Goal: Navigation & Orientation: Find specific page/section

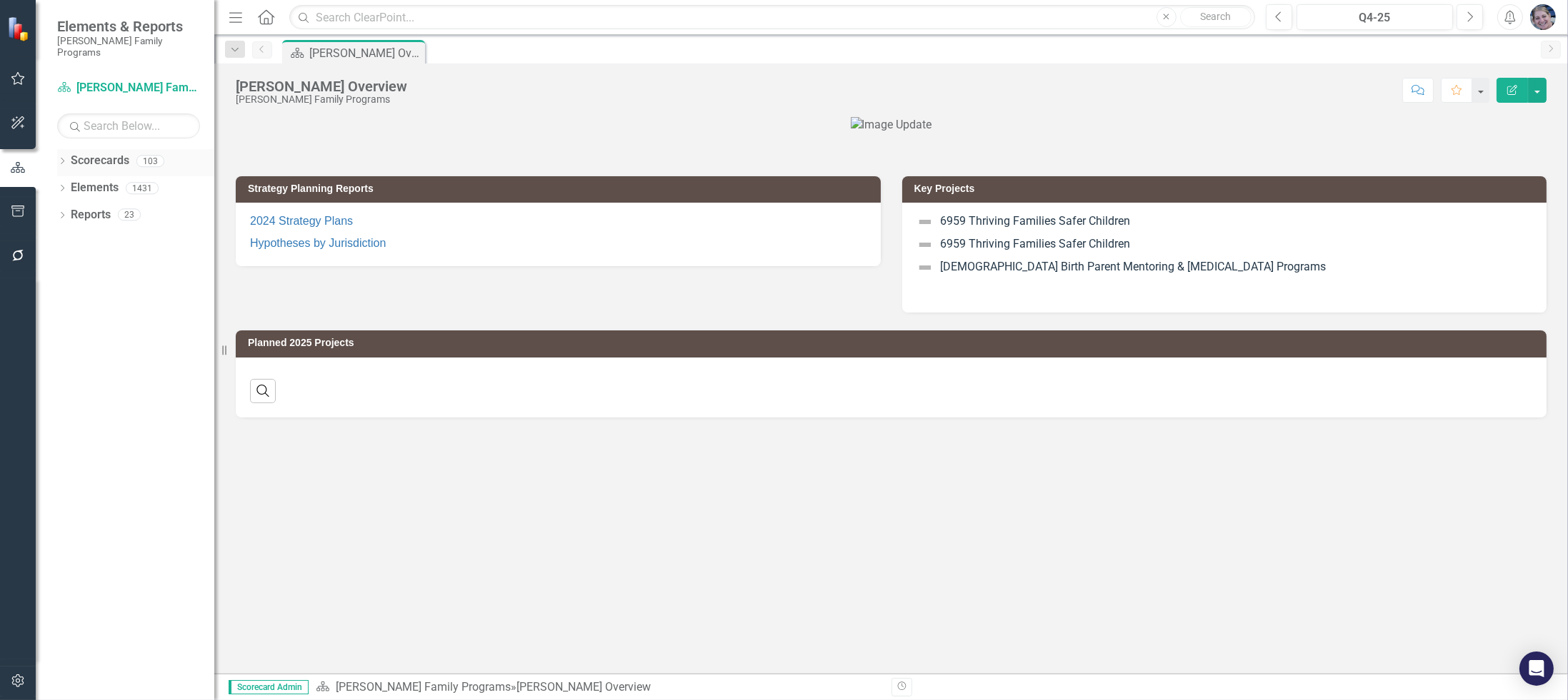
click at [65, 158] on icon "Dropdown" at bounding box center [62, 162] width 10 height 7
click at [71, 183] on icon "Dropdown" at bounding box center [69, 187] width 10 height 8
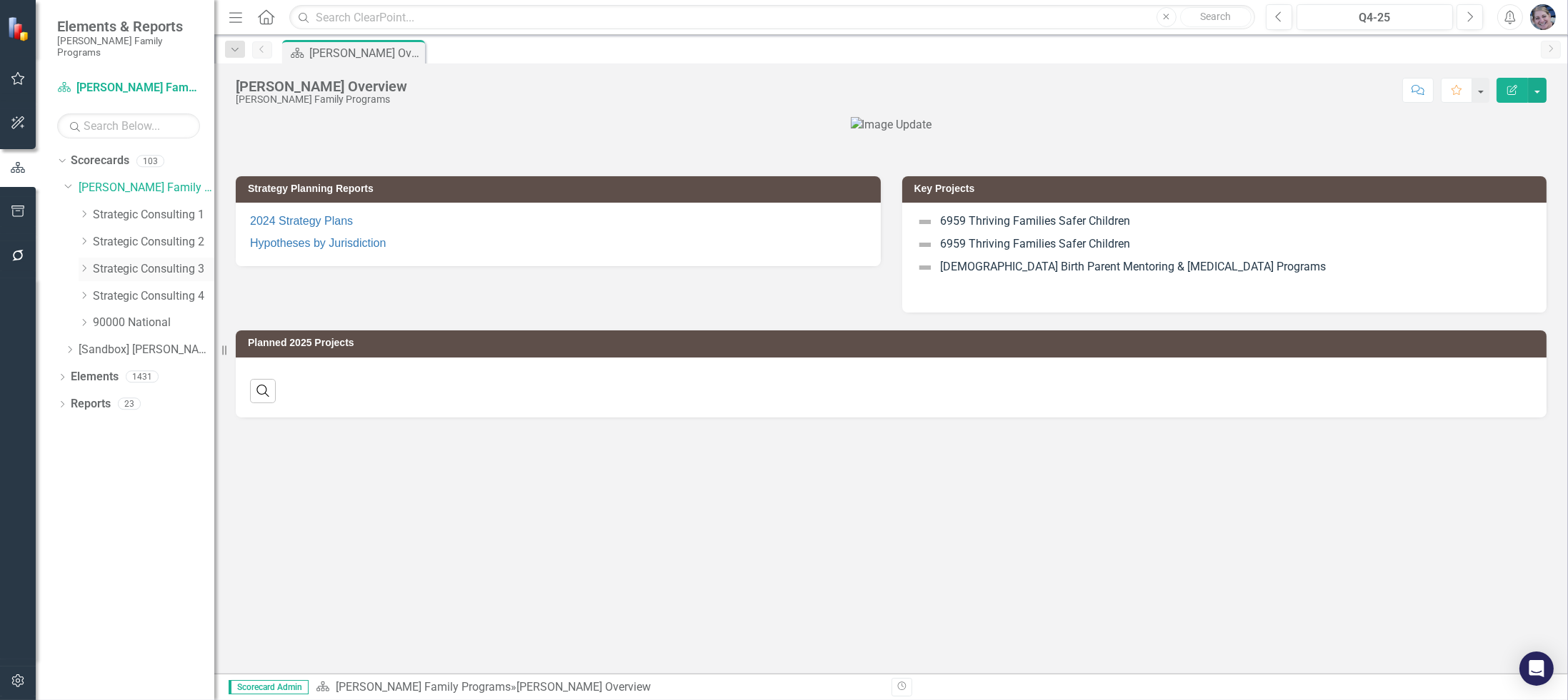
click at [81, 264] on icon "Dropdown" at bounding box center [83, 268] width 10 height 8
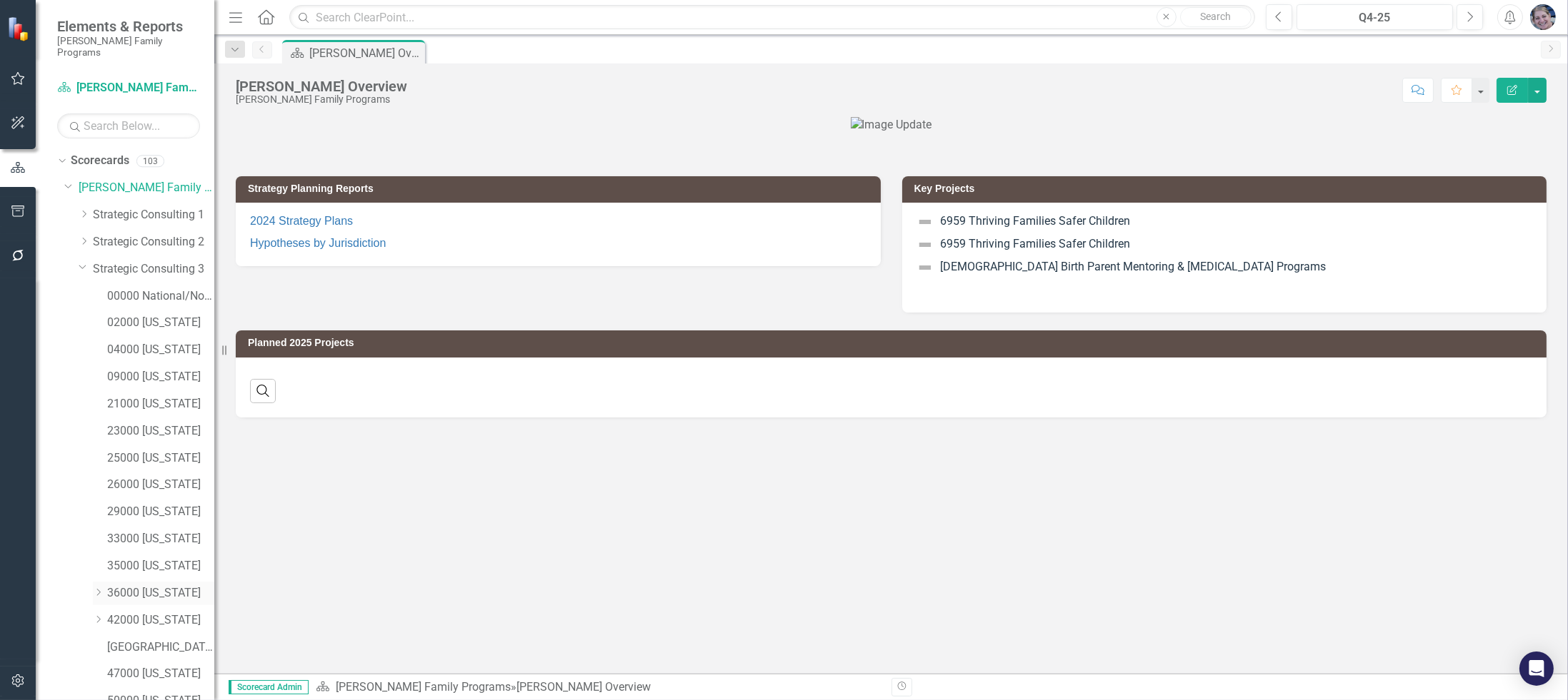
click at [154, 586] on link "36000 [US_STATE]" at bounding box center [160, 594] width 107 height 17
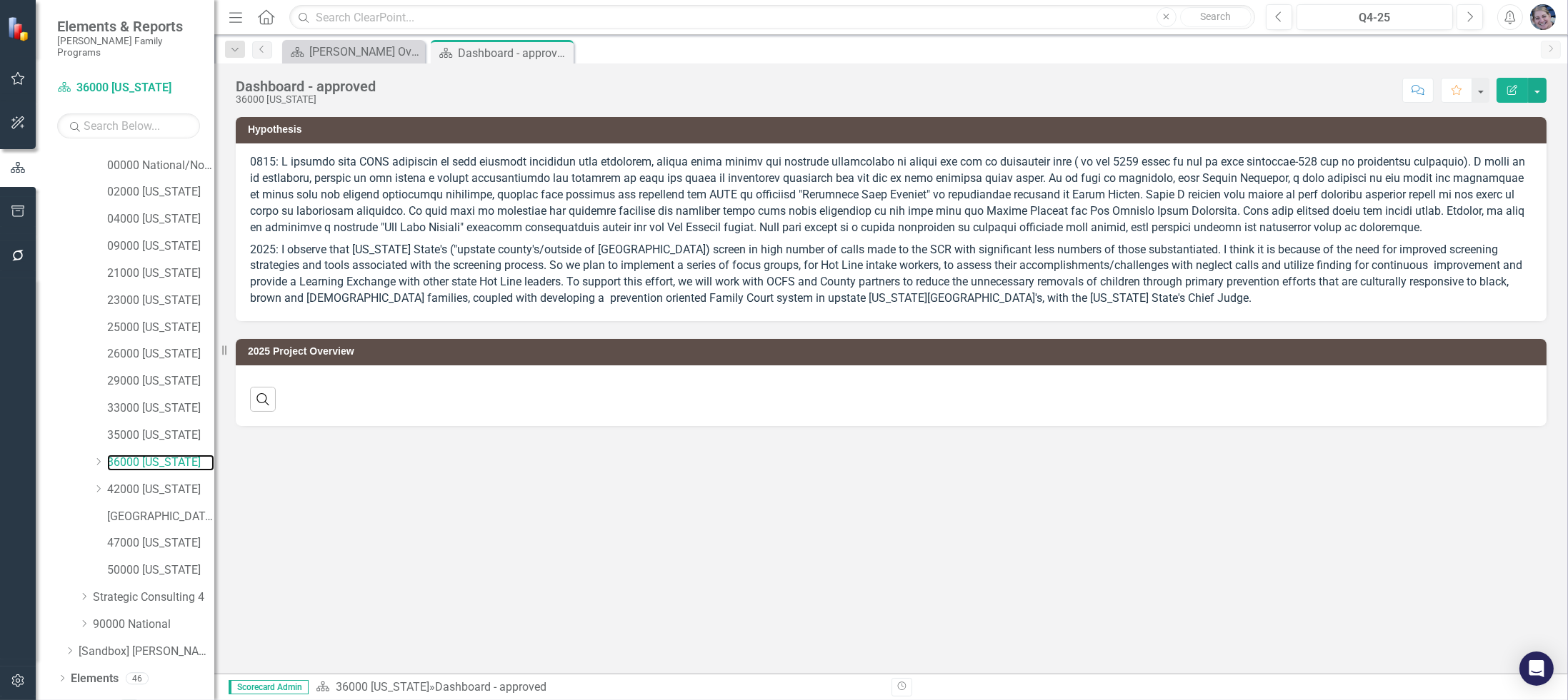
scroll to position [139, 0]
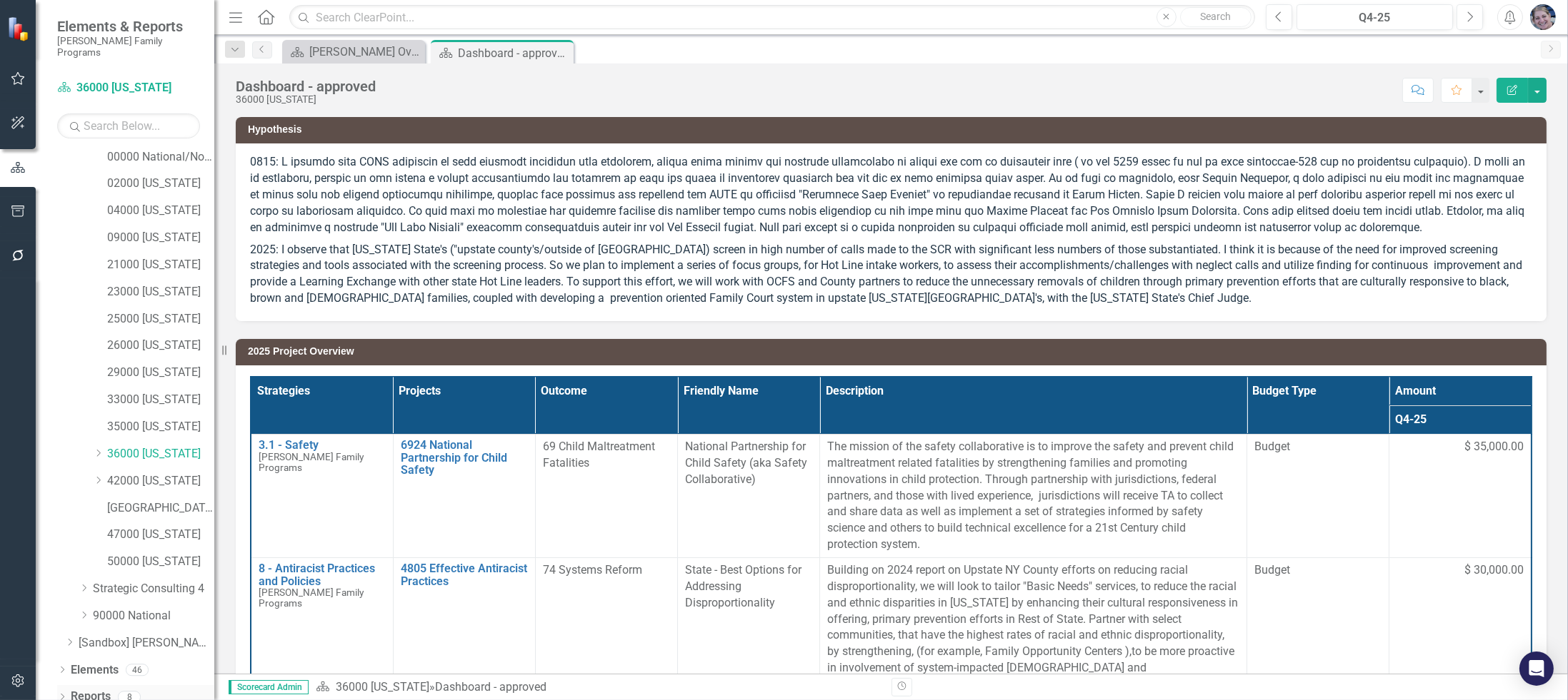
click at [63, 694] on icon "Dropdown" at bounding box center [62, 698] width 10 height 7
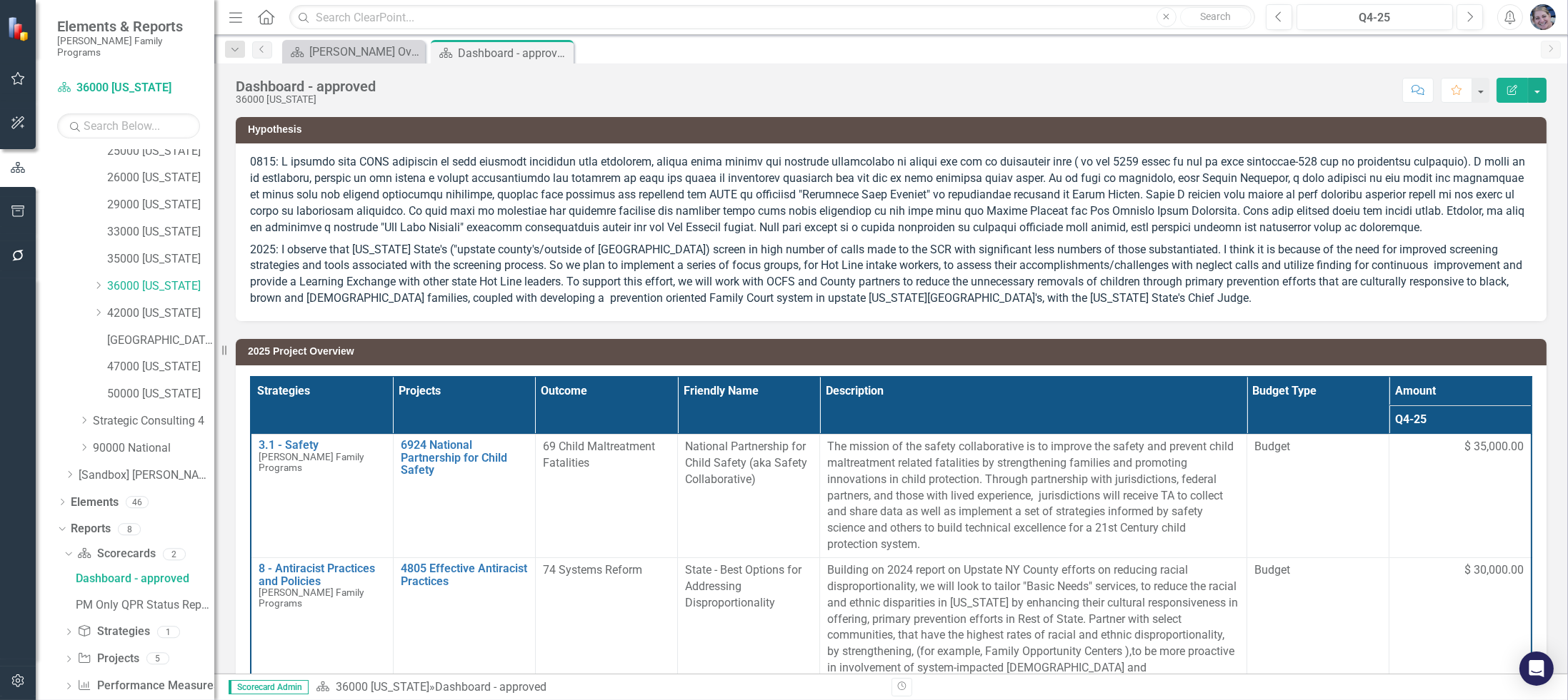
scroll to position [317, 0]
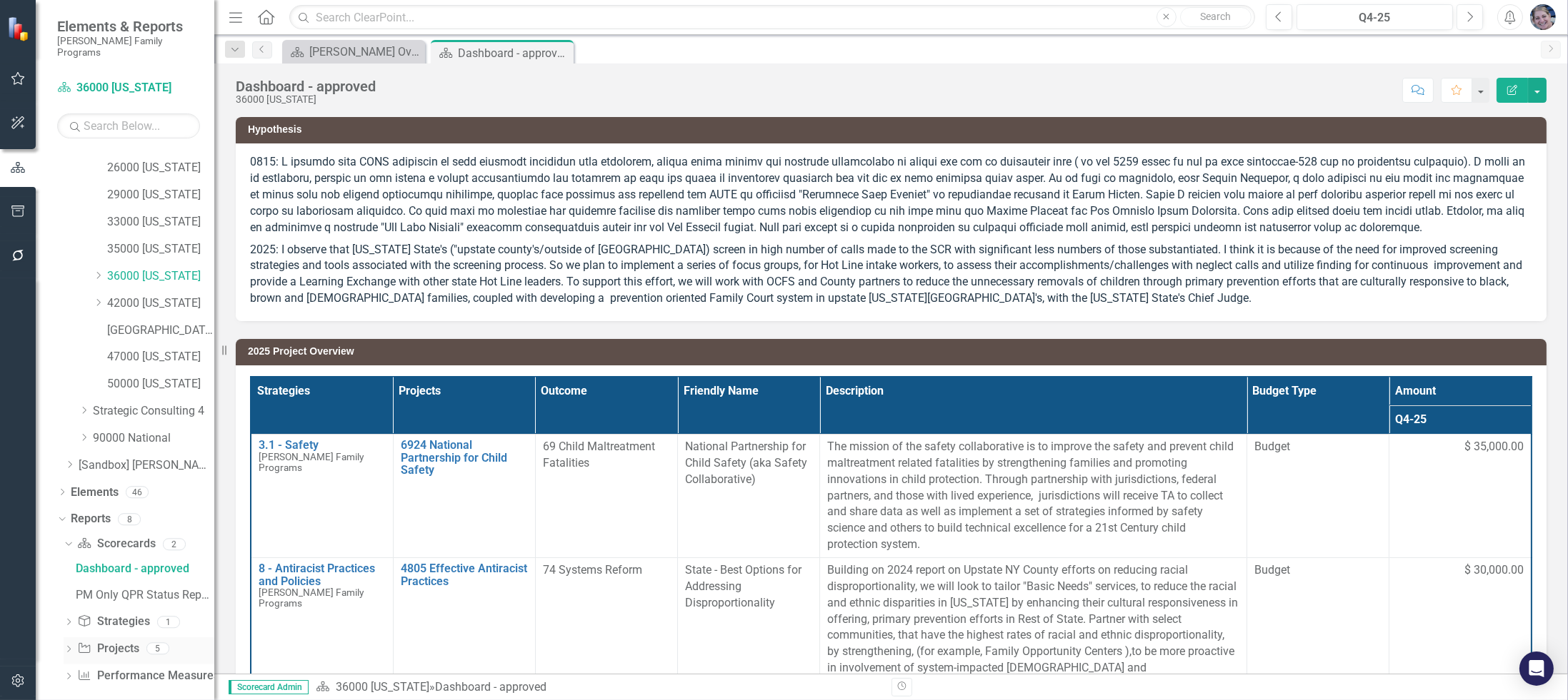
click at [69, 647] on icon "Dropdown" at bounding box center [68, 650] width 10 height 7
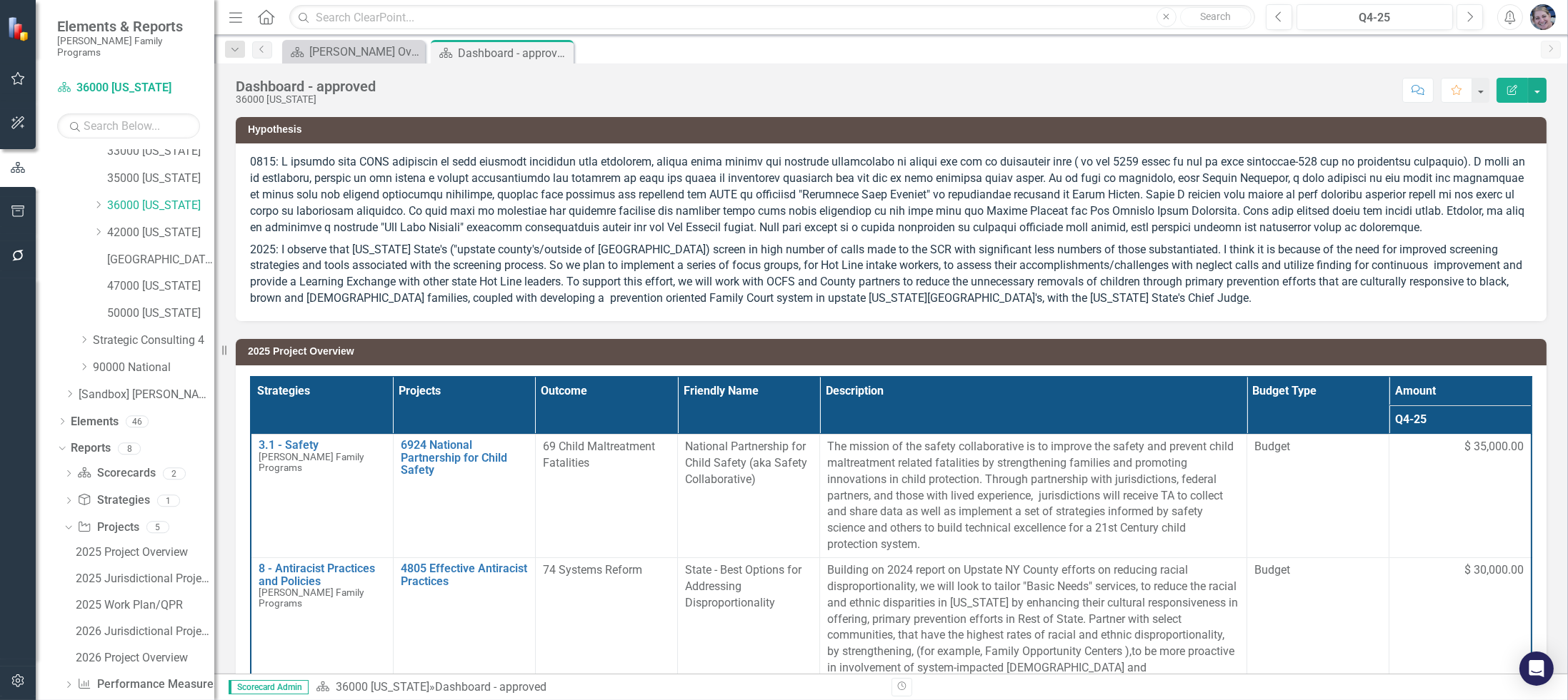
scroll to position [396, 0]
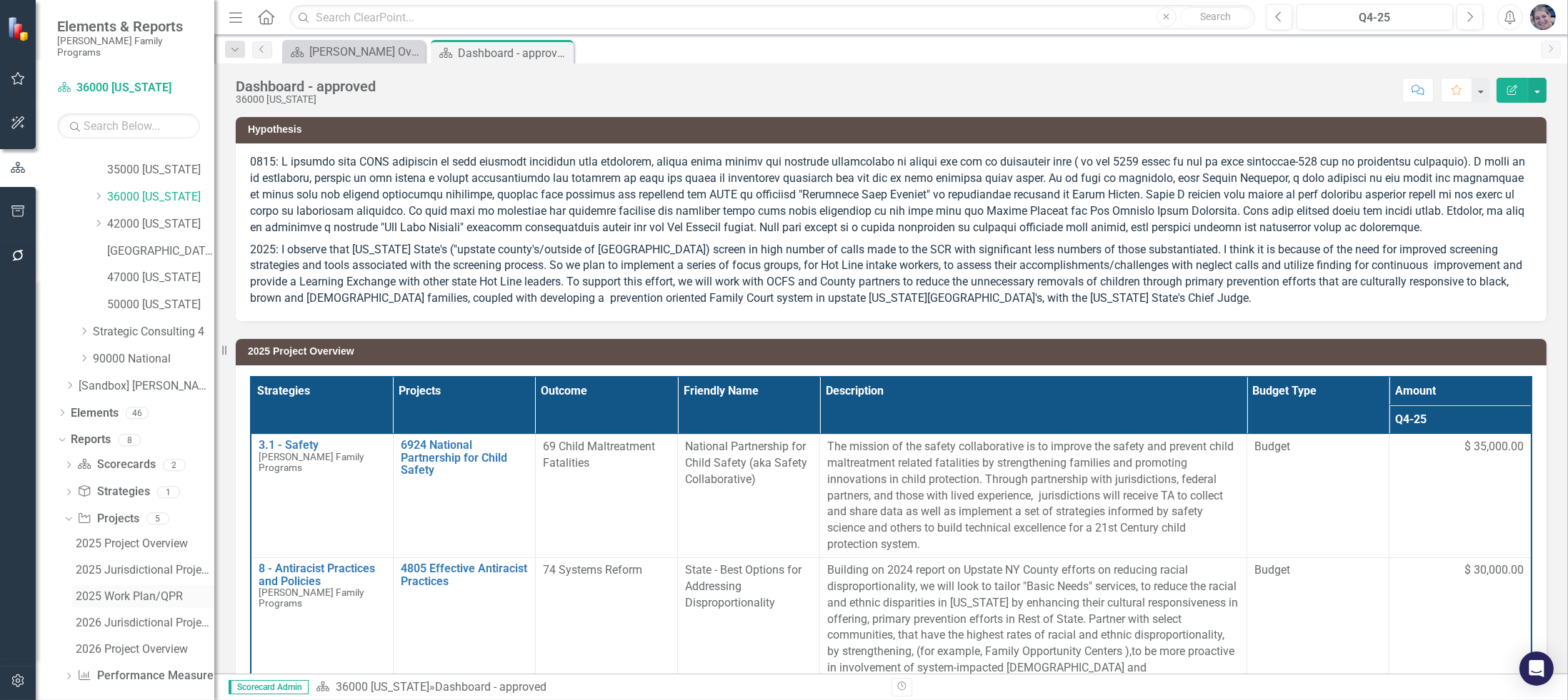
click at [128, 591] on div "2025 Work Plan/QPR" at bounding box center [145, 597] width 139 height 13
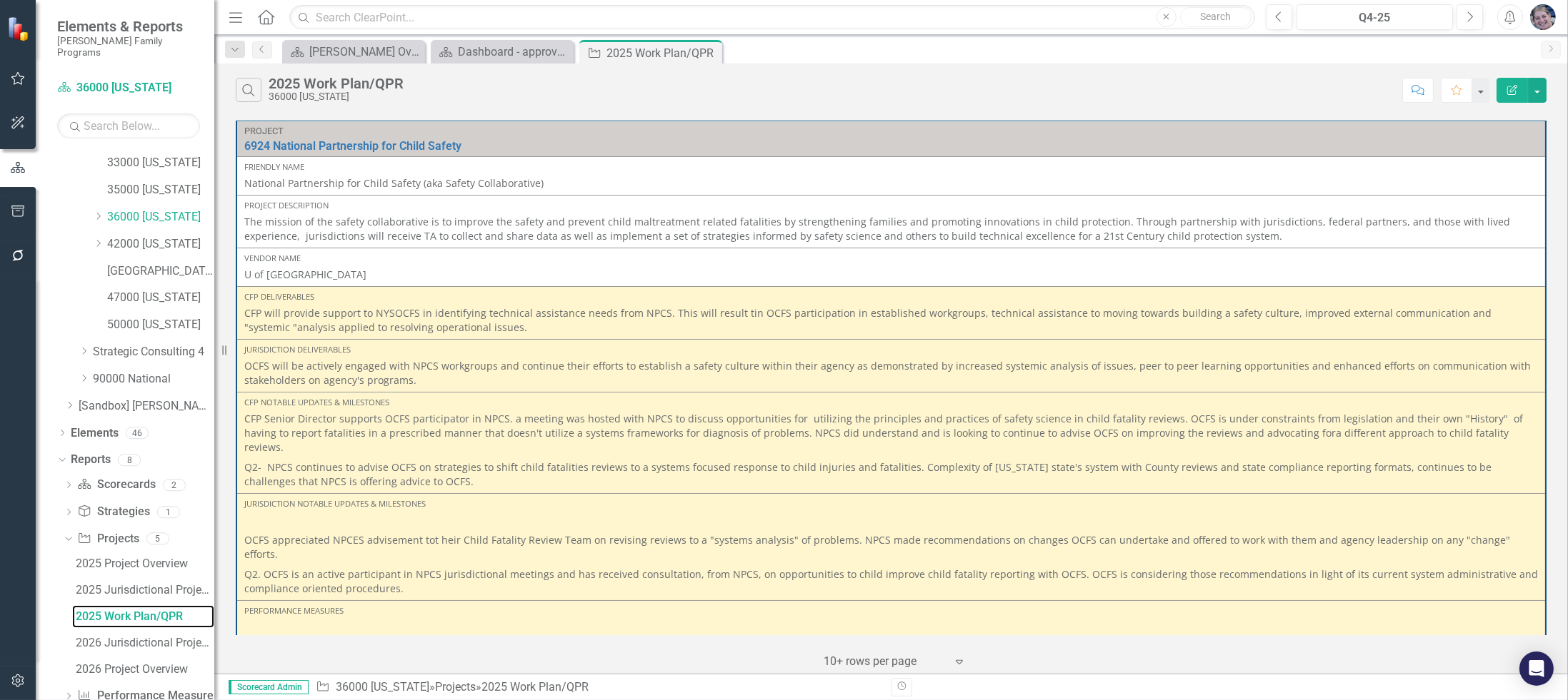
scroll to position [396, 0]
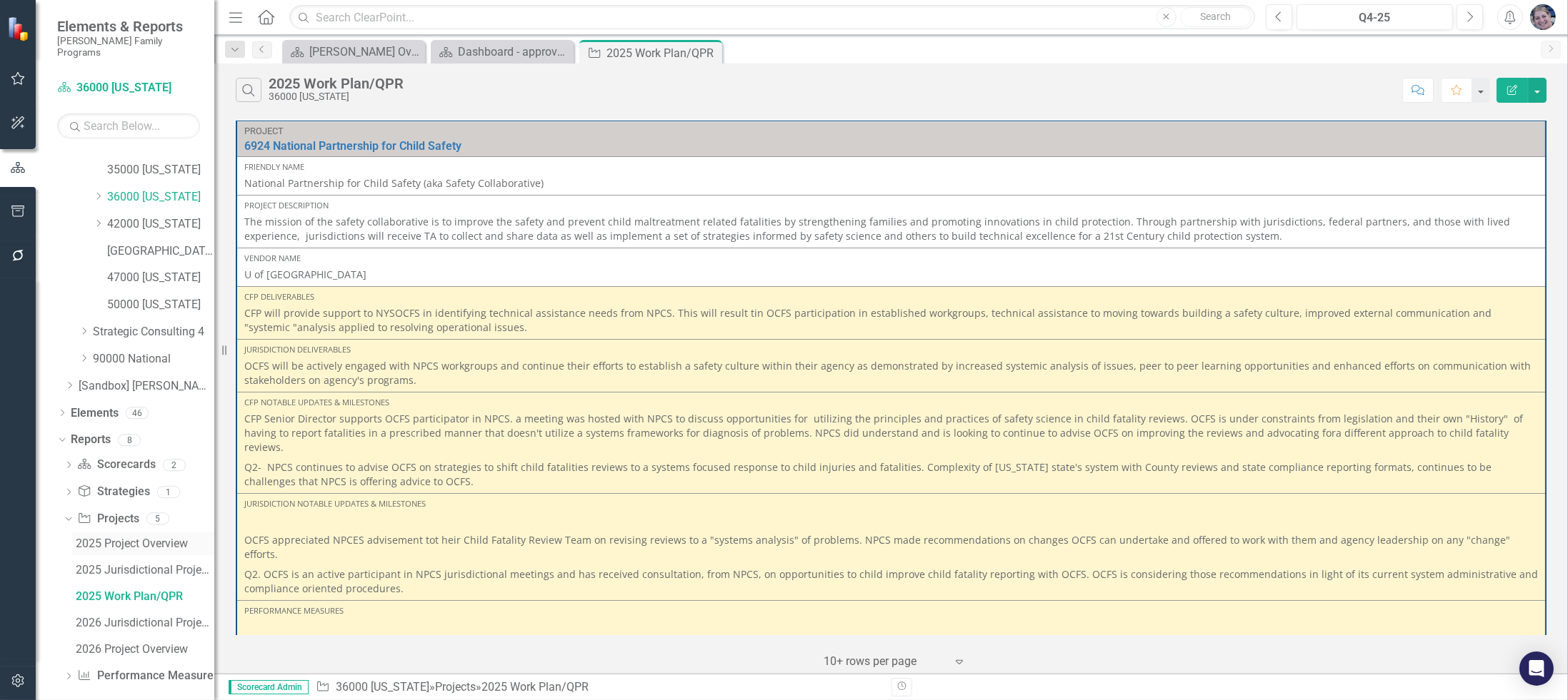
click at [137, 537] on div "2025 Project Overview" at bounding box center [145, 544] width 139 height 13
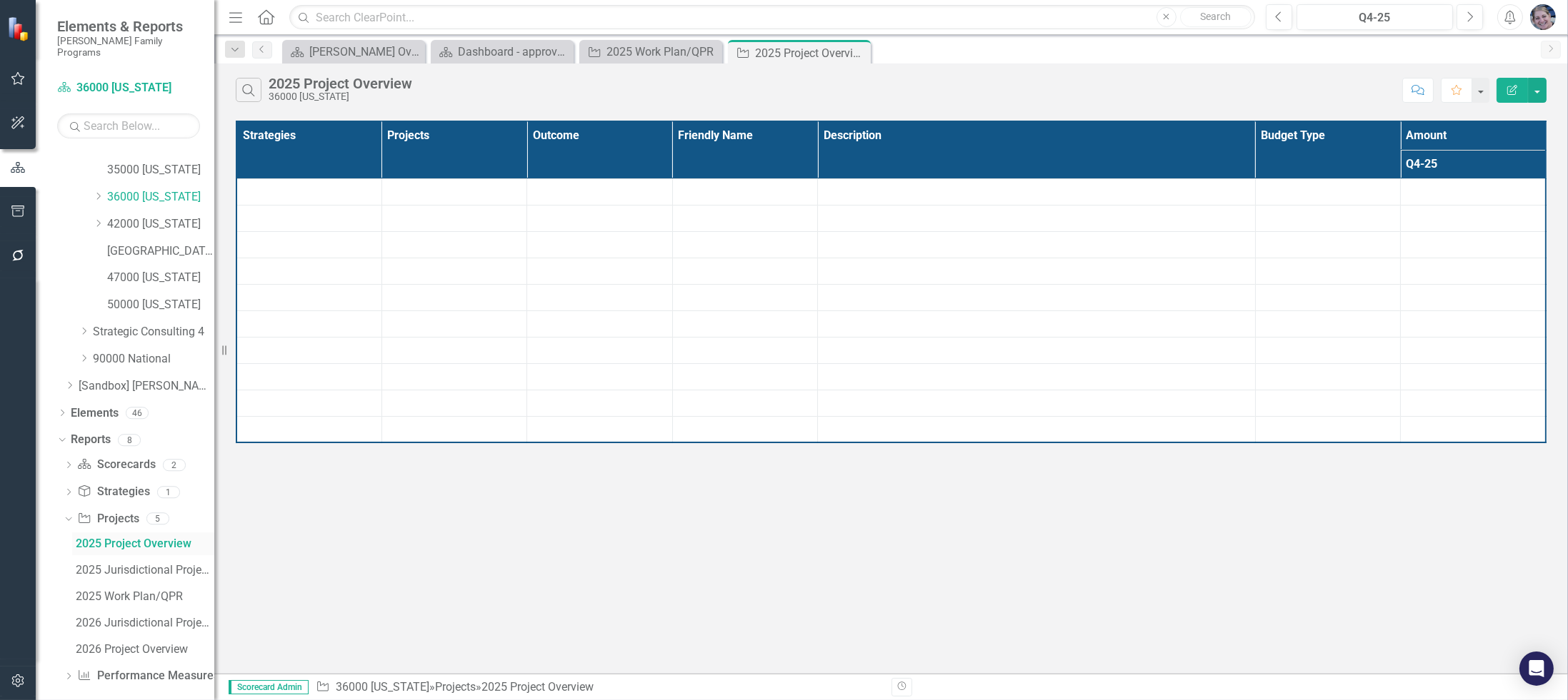
scroll to position [240, 0]
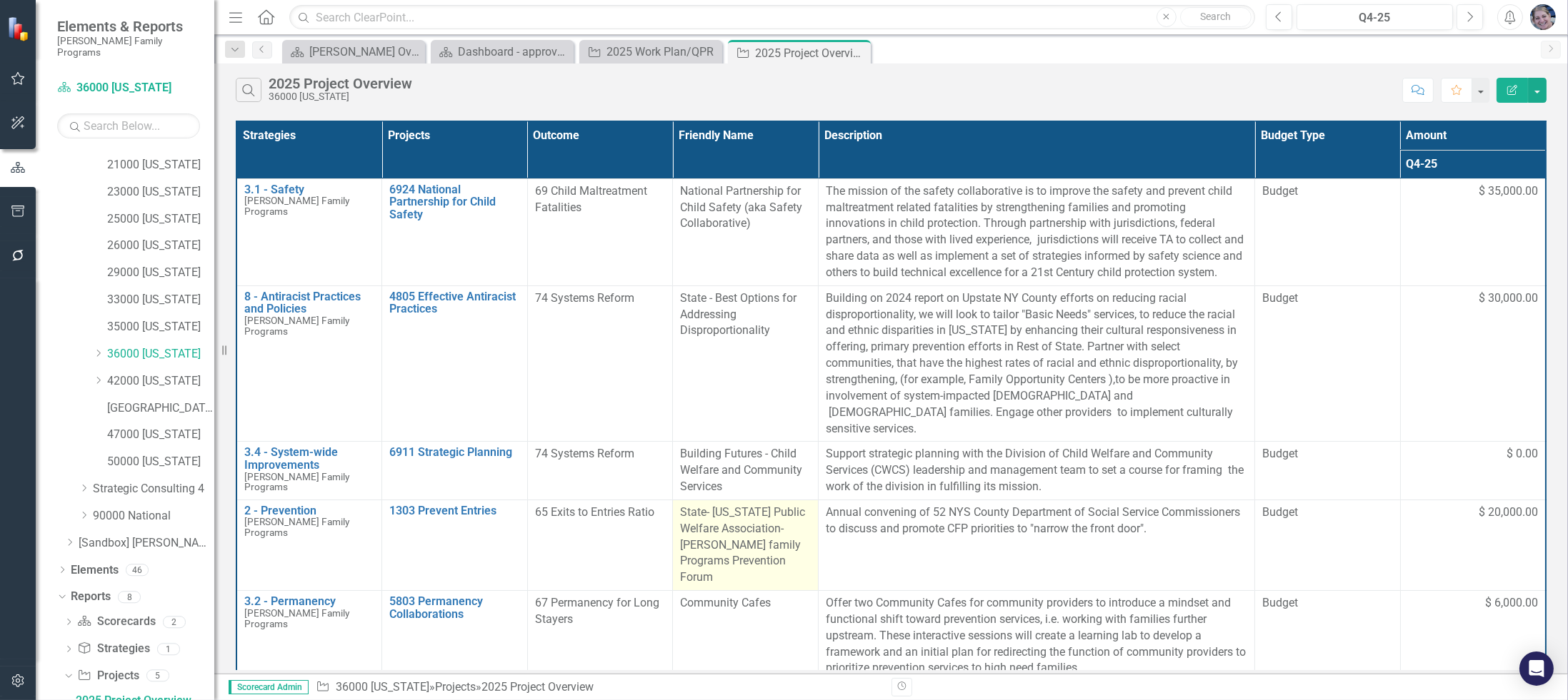
click at [784, 539] on div "State- [US_STATE] Public Welfare Association-[PERSON_NAME] family Programs Prev…" at bounding box center [745, 545] width 131 height 81
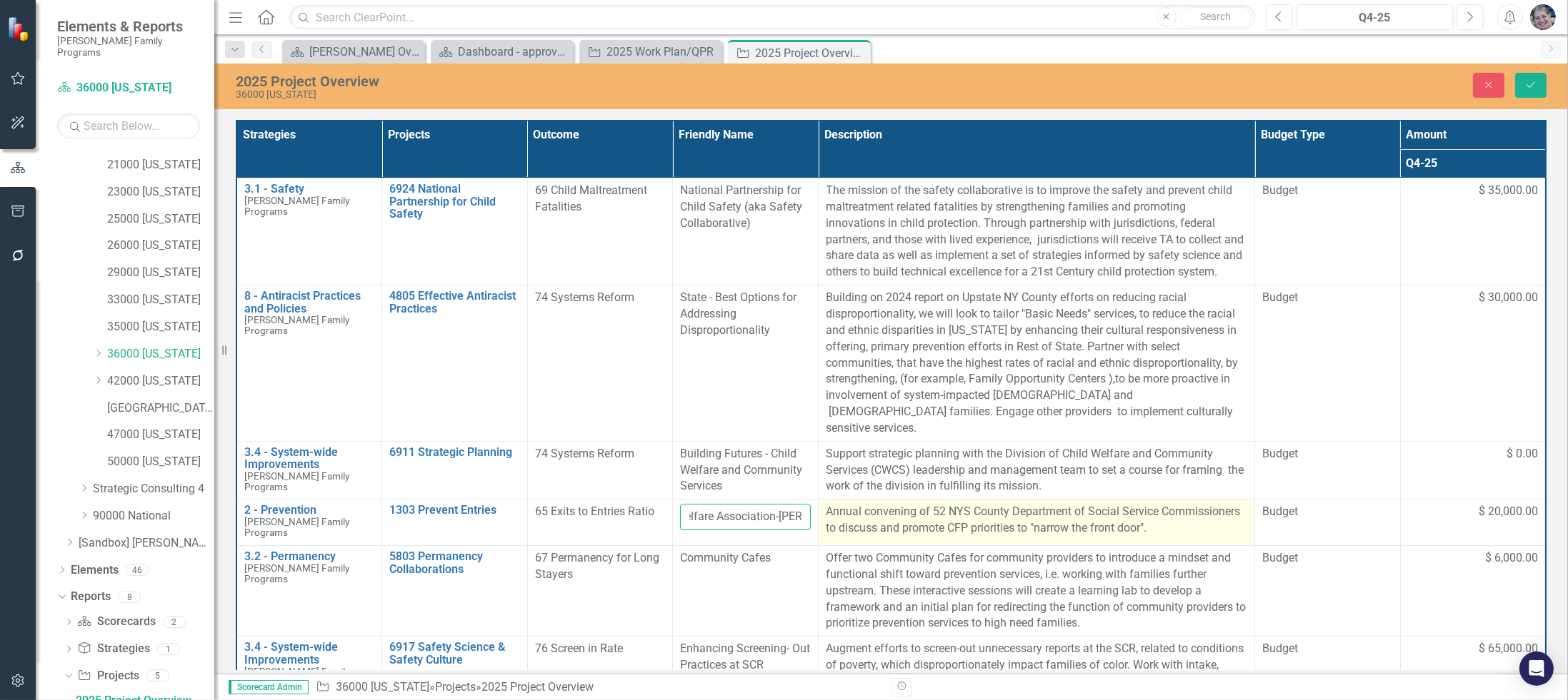
scroll to position [0, 321]
drag, startPoint x: 685, startPoint y: 497, endPoint x: 833, endPoint y: 504, distance: 148.2
click at [833, 504] on tr "2 - Prevention [PERSON_NAME] Family Programs Edit Edit Strategy Link Open Eleme…" at bounding box center [891, 523] width 1309 height 47
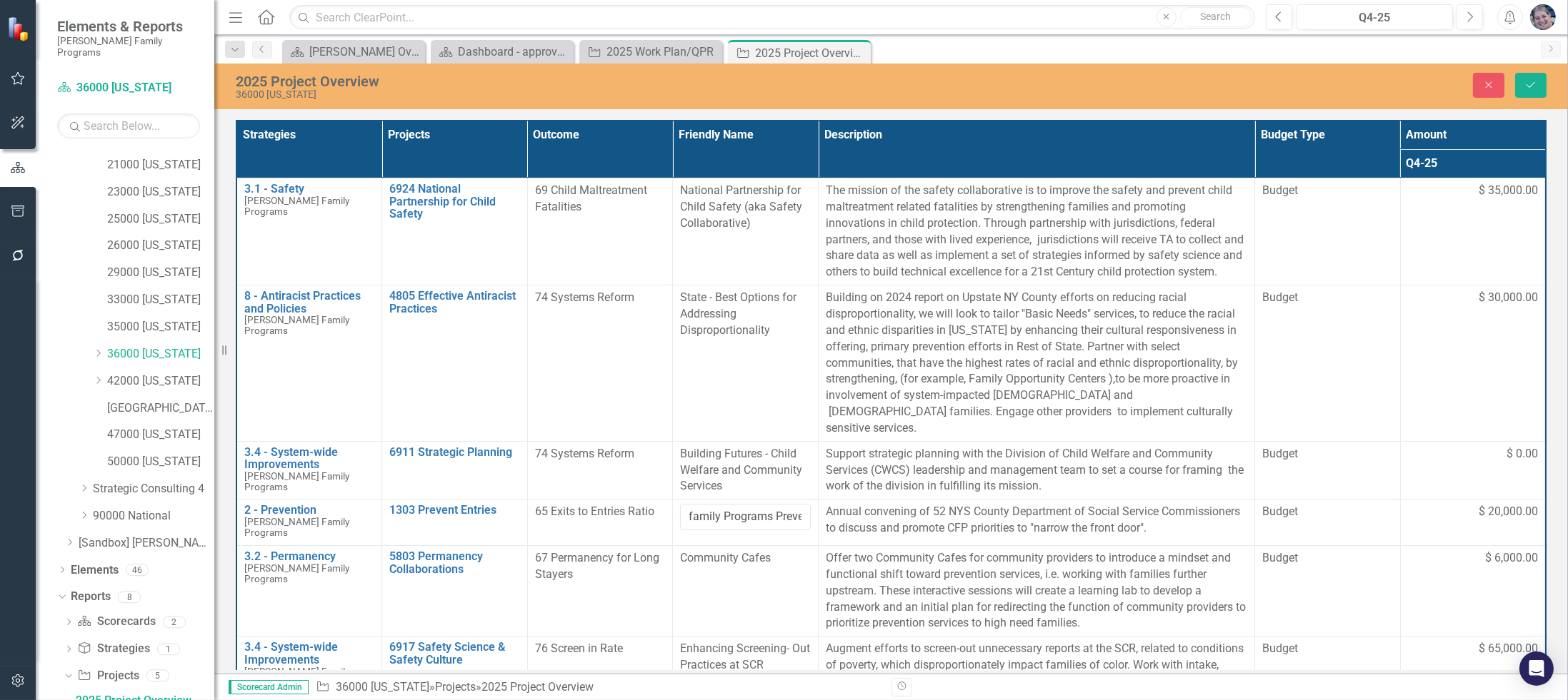
scroll to position [0, 0]
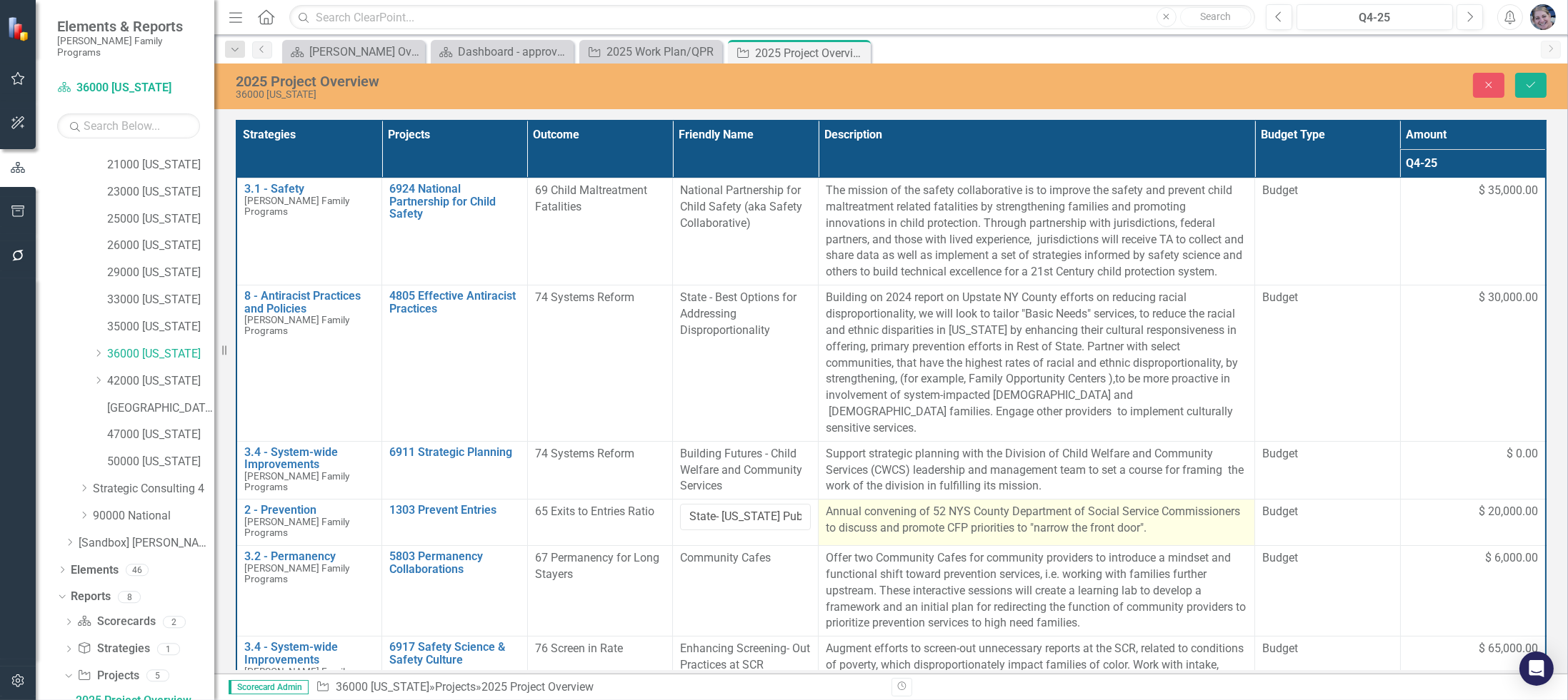
click at [831, 512] on p "Annual convening of 52 NYS County Department of Social Service Commissioners to…" at bounding box center [1036, 520] width 421 height 33
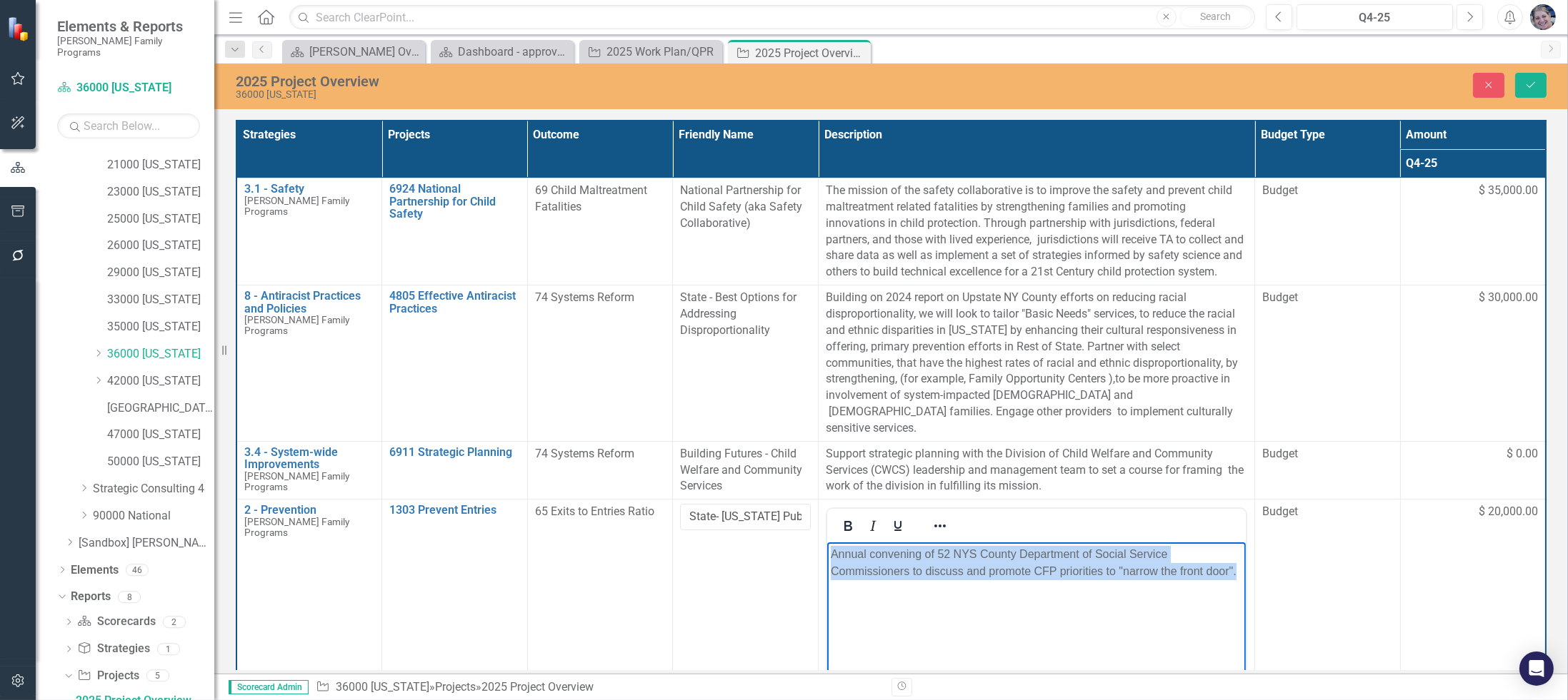
drag, startPoint x: 833, startPoint y: 560, endPoint x: 1239, endPoint y: 574, distance: 406.2
click at [1239, 574] on p "Annual convening of 52 NYS County Department of Social Service Commissioners to…" at bounding box center [1035, 563] width 411 height 35
copy p "Annual convening of 52 NYS County Department of Social Service Commissioners to…"
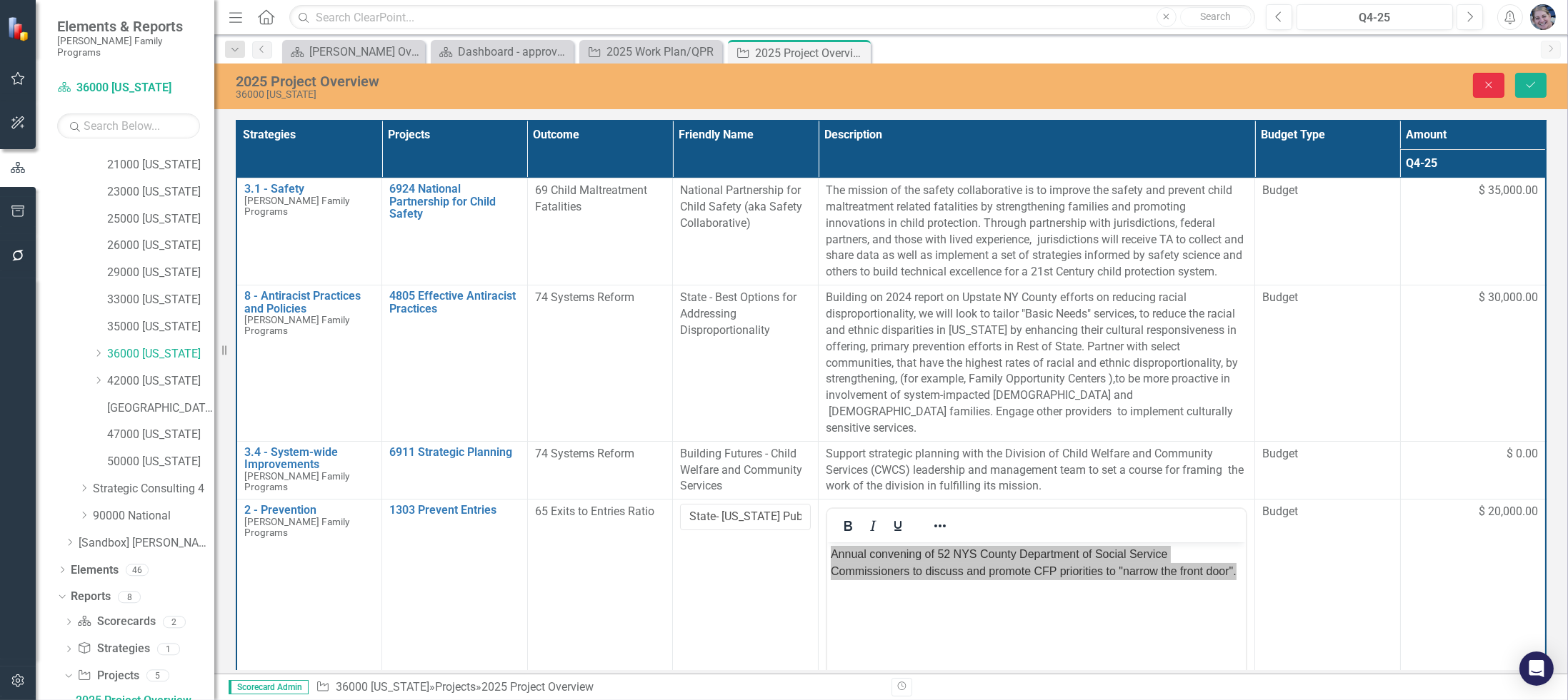
click at [1497, 79] on button "Close" at bounding box center [1488, 85] width 32 height 25
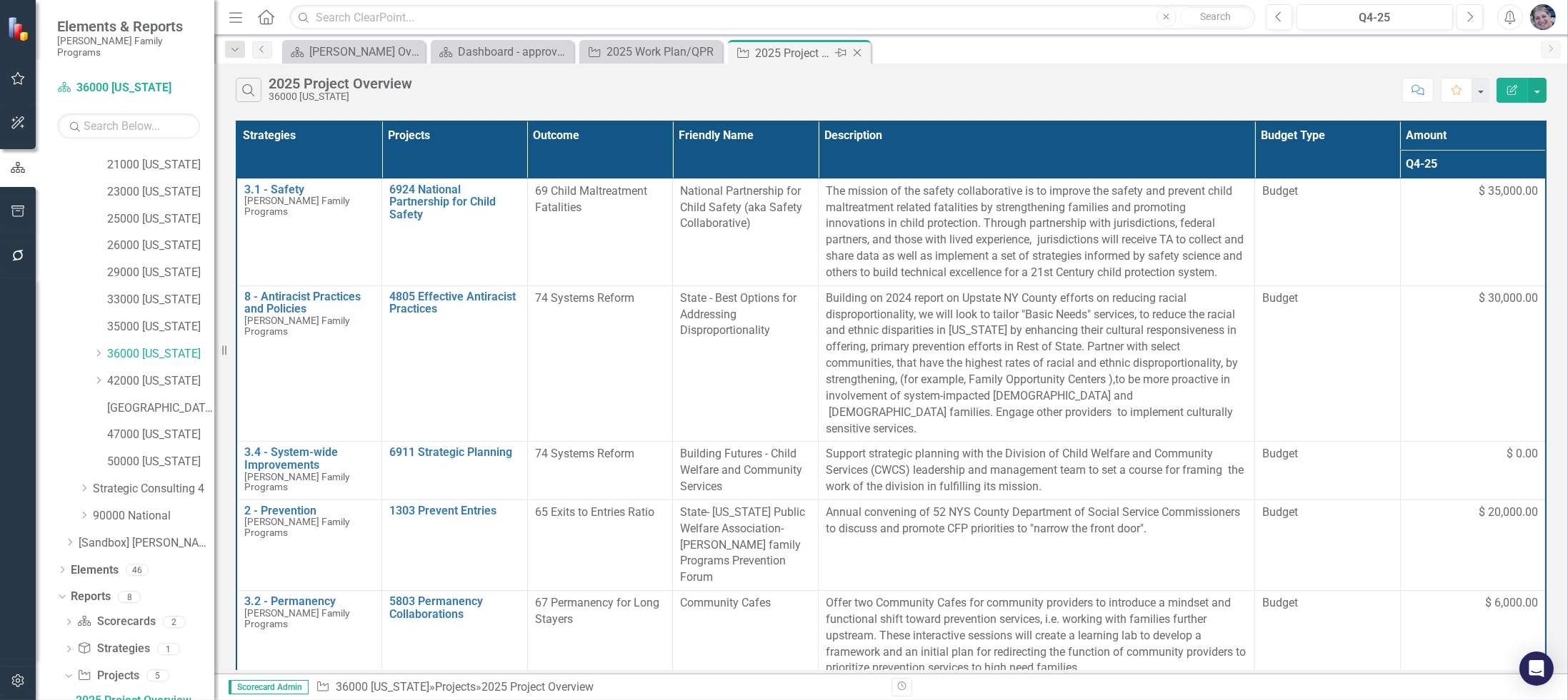
click at [857, 52] on icon at bounding box center [857, 53] width 7 height 7
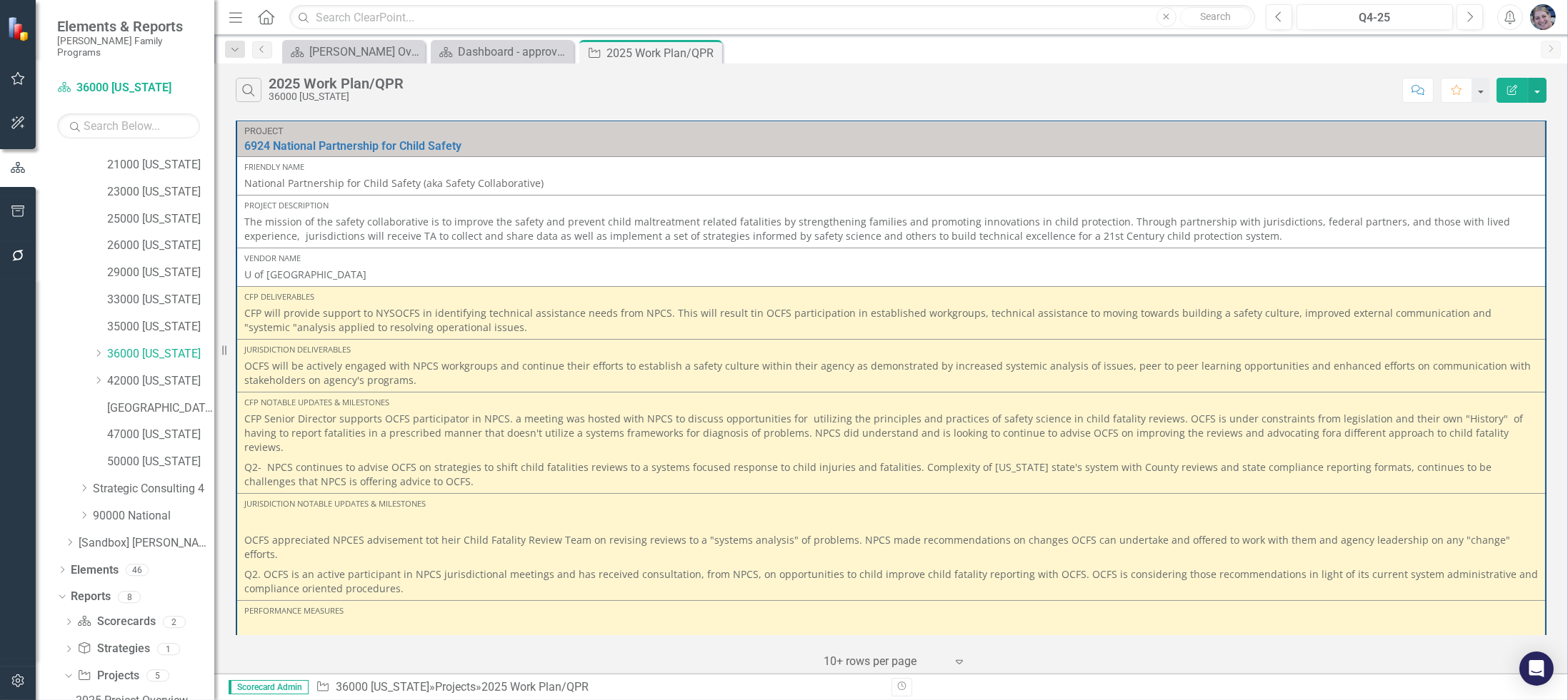
scroll to position [291, 0]
click at [714, 54] on icon "Close" at bounding box center [708, 52] width 14 height 11
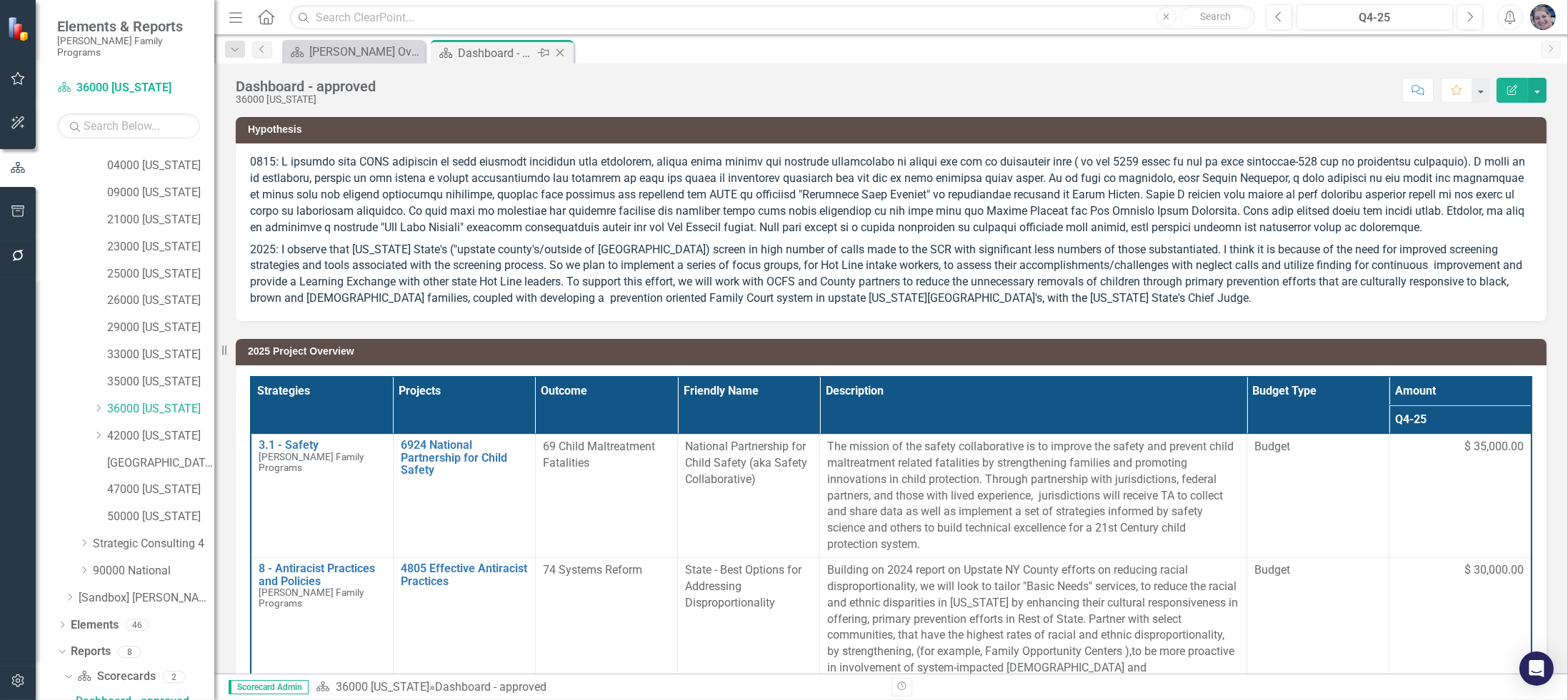
click at [552, 51] on icon "Close" at bounding box center [559, 52] width 14 height 11
